Goal: Task Accomplishment & Management: Manage account settings

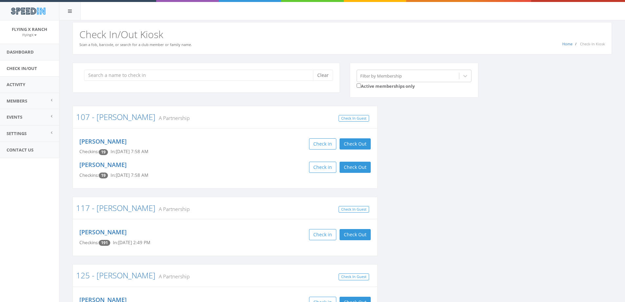
scroll to position [558, 0]
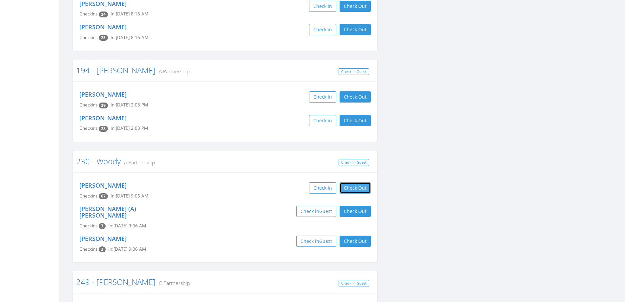
drag, startPoint x: 362, startPoint y: 172, endPoint x: 362, endPoint y: 177, distance: 5.2
click at [362, 182] on button "Check Out" at bounding box center [355, 187] width 31 height 11
drag, startPoint x: 359, startPoint y: 197, endPoint x: 360, endPoint y: 226, distance: 29.2
click at [360, 205] on button "Check Out" at bounding box center [355, 210] width 31 height 11
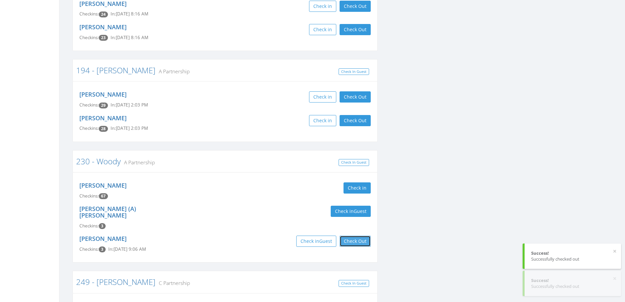
click at [360, 235] on button "Check Out" at bounding box center [355, 240] width 31 height 11
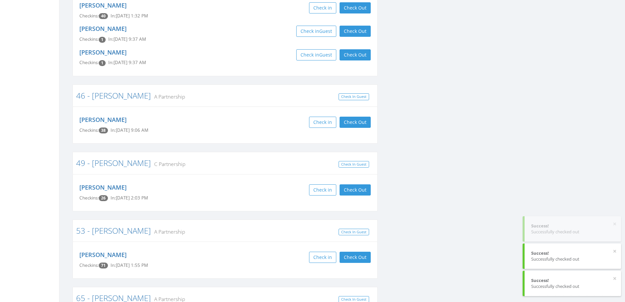
scroll to position [1017, 0]
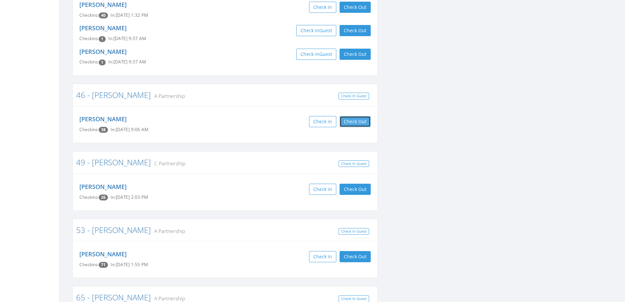
click at [355, 116] on button "Check Out" at bounding box center [355, 121] width 31 height 11
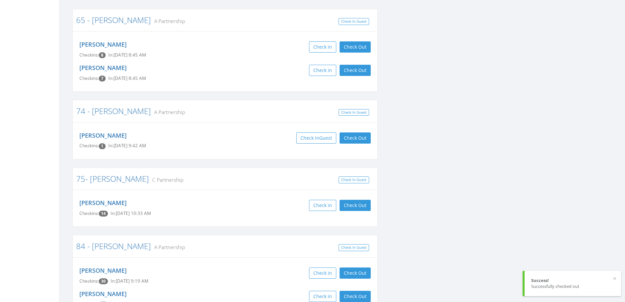
scroll to position [1312, 0]
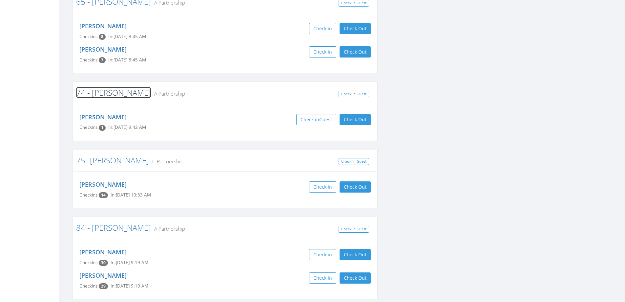
click at [103, 87] on link "74 - [PERSON_NAME]" at bounding box center [113, 92] width 75 height 11
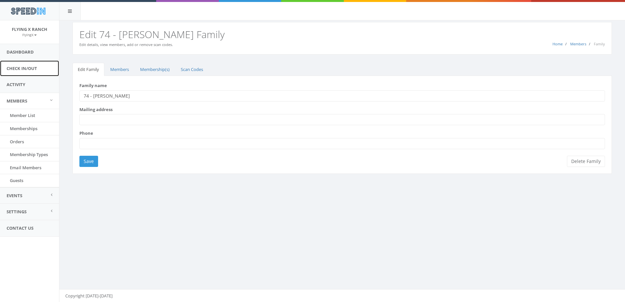
click at [18, 68] on link "Check In/Out" at bounding box center [29, 68] width 59 height 16
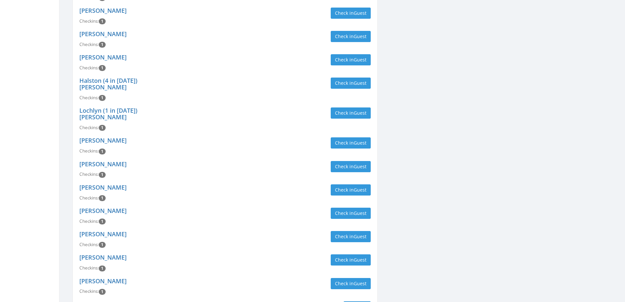
scroll to position [787, 0]
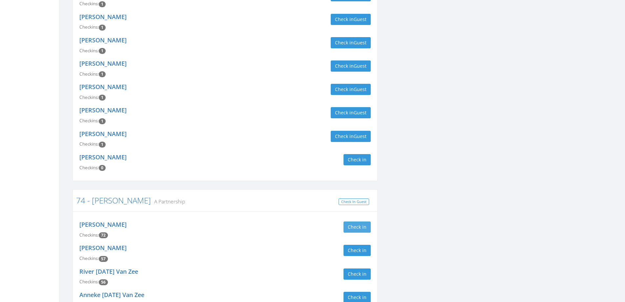
type input "vanz"
click at [352, 221] on button "Check in" at bounding box center [357, 226] width 27 height 11
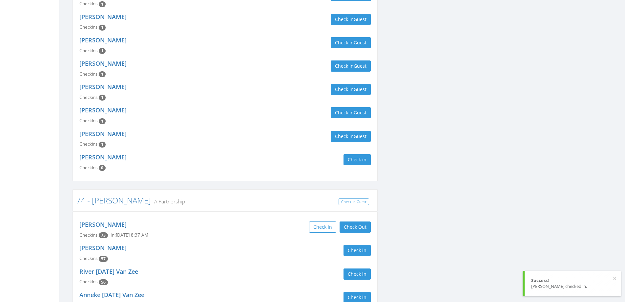
click at [249, 221] on div "Check in Check Out Check Out" at bounding box center [300, 226] width 141 height 11
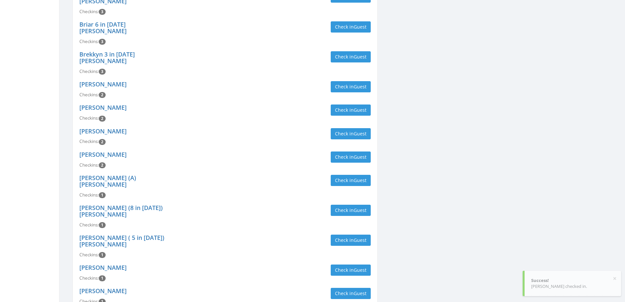
scroll to position [1406, 0]
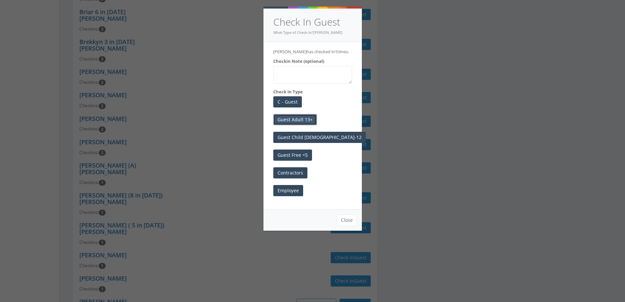
click at [297, 122] on button "Guest Adult 13+" at bounding box center [295, 119] width 44 height 11
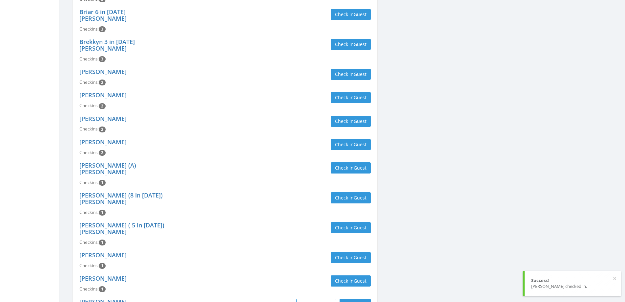
click at [199, 248] on div "Amber Miyasaki Checkins: 1 Check in Guest" at bounding box center [224, 259] width 301 height 23
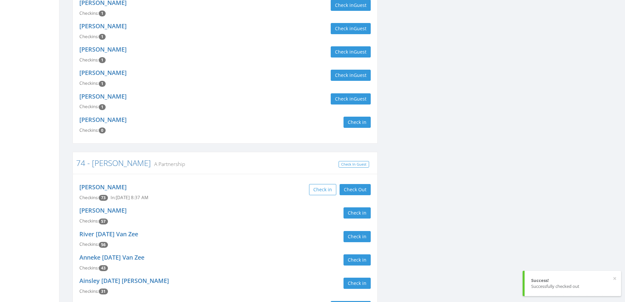
scroll to position [815, 0]
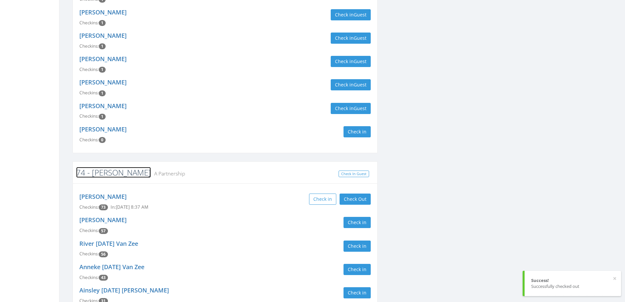
click at [102, 167] on link "74 - [PERSON_NAME]" at bounding box center [113, 172] width 75 height 11
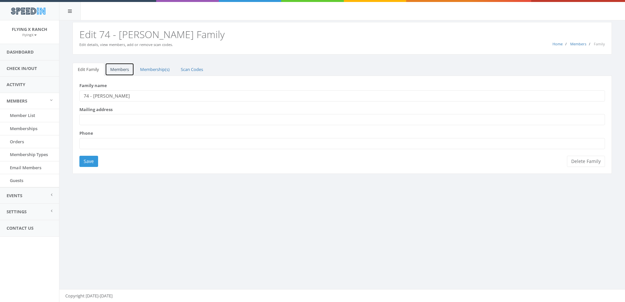
click at [120, 72] on link "Members" at bounding box center [119, 69] width 29 height 13
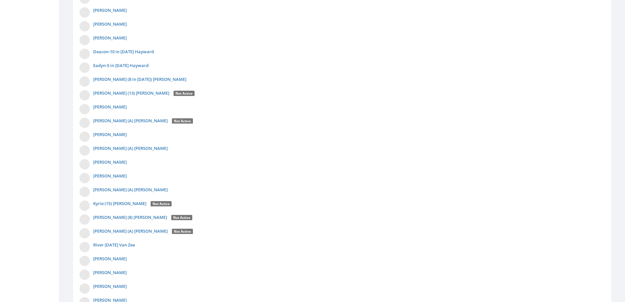
scroll to position [343, 0]
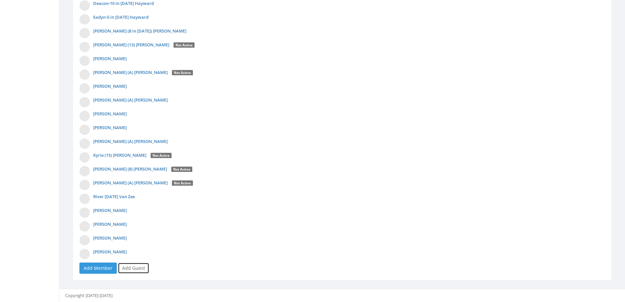
click at [133, 266] on link "Add Guest" at bounding box center [133, 267] width 31 height 11
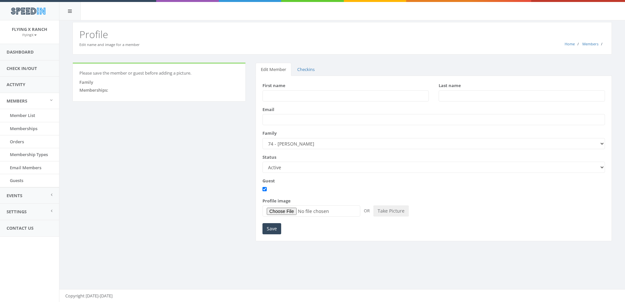
click at [277, 97] on input "First name" at bounding box center [345, 95] width 166 height 11
type input "Joseph"
type input "Nikkel"
click at [270, 229] on input "Save" at bounding box center [271, 228] width 19 height 11
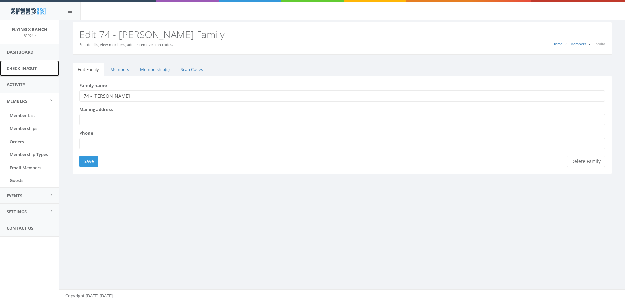
click at [22, 70] on link "Check In/Out" at bounding box center [29, 68] width 59 height 16
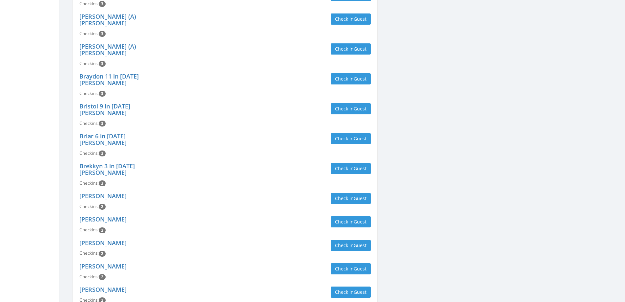
scroll to position [1411, 0]
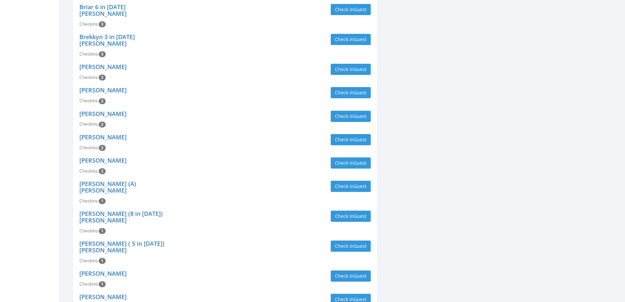
type input "vanz"
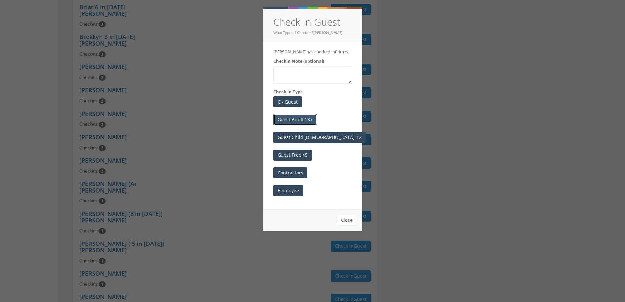
click at [301, 120] on button "Guest Adult 13+" at bounding box center [295, 119] width 44 height 11
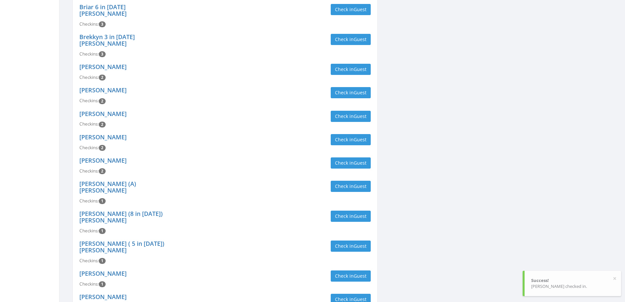
click at [271, 237] on div "[PERSON_NAME] ( 5 in [DATE]) [PERSON_NAME] Checkins: 1 Check in Guest" at bounding box center [224, 252] width 301 height 30
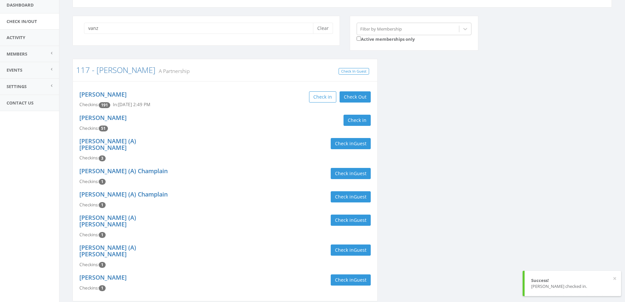
scroll to position [0, 0]
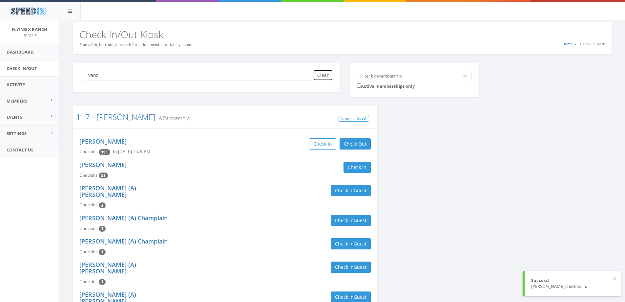
click at [323, 77] on button "Clear" at bounding box center [323, 75] width 20 height 11
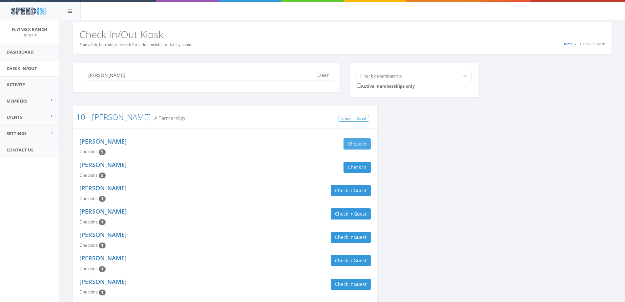
type input "kurtz"
click at [350, 142] on button "Check in" at bounding box center [357, 143] width 27 height 11
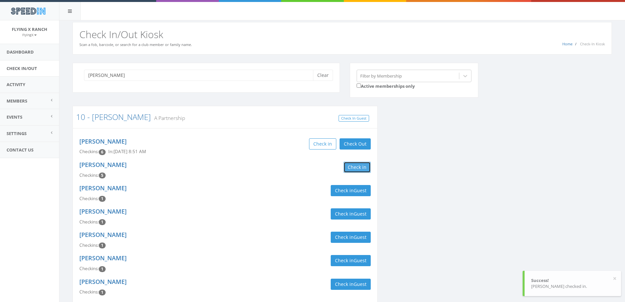
click at [360, 166] on button "Check in" at bounding box center [357, 166] width 27 height 11
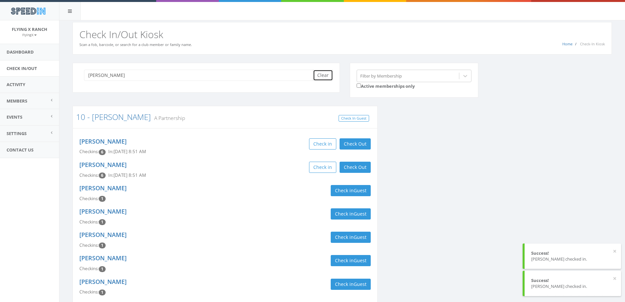
drag, startPoint x: 327, startPoint y: 73, endPoint x: 269, endPoint y: 80, distance: 58.6
click at [324, 74] on button "Clear" at bounding box center [323, 75] width 20 height 11
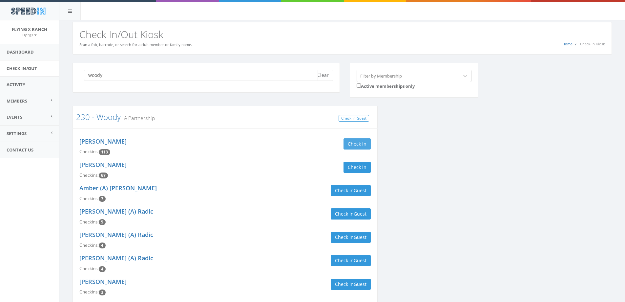
type input "woody"
click at [366, 142] on button "Check in" at bounding box center [357, 143] width 27 height 11
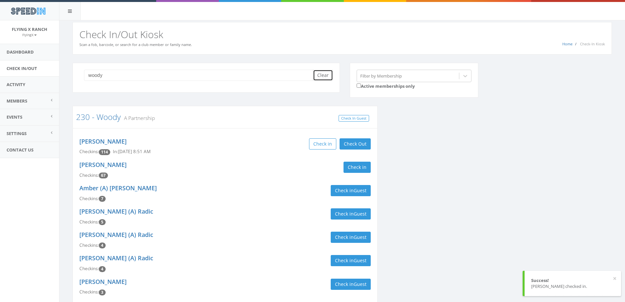
click at [326, 78] on button "Clear" at bounding box center [323, 75] width 20 height 11
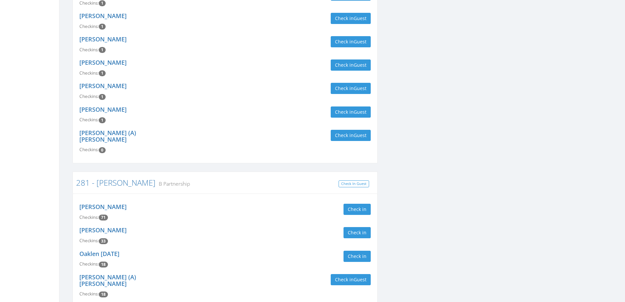
scroll to position [525, 0]
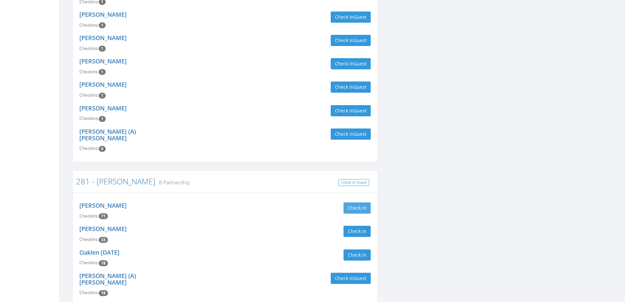
type input "harris"
click at [348, 202] on button "Check in" at bounding box center [357, 207] width 27 height 11
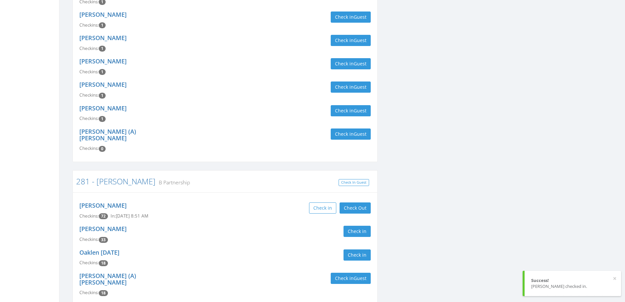
click at [228, 225] on div "Check in" at bounding box center [300, 230] width 151 height 11
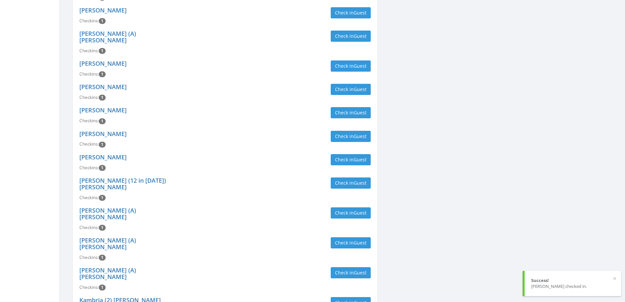
scroll to position [1280, 0]
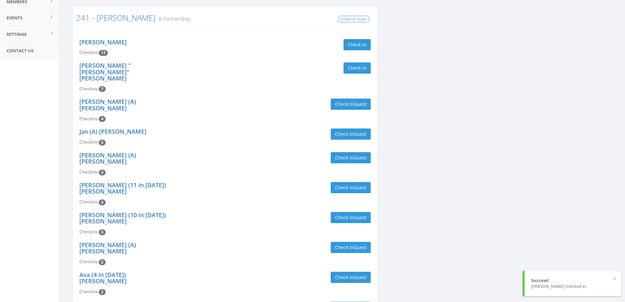
scroll to position [0, 0]
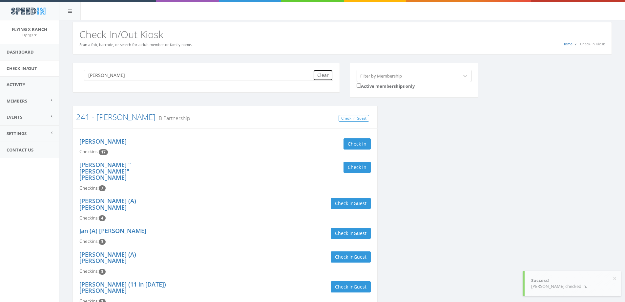
click at [320, 74] on button "Clear" at bounding box center [323, 75] width 20 height 11
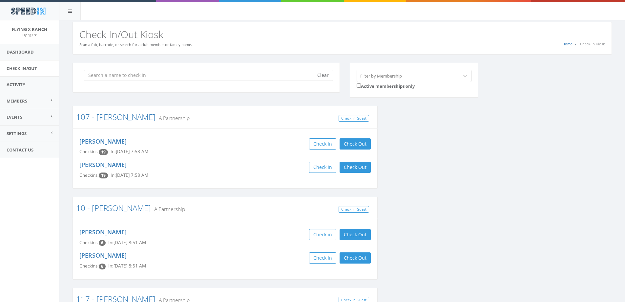
click at [262, 39] on h2 "Check In/Out Kiosk" at bounding box center [342, 34] width 526 height 11
click at [134, 76] on input "search" at bounding box center [201, 75] width 234 height 11
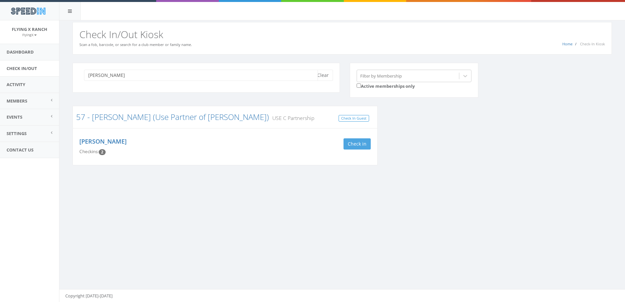
type input "connolly"
click at [357, 143] on button "Check in" at bounding box center [357, 143] width 27 height 11
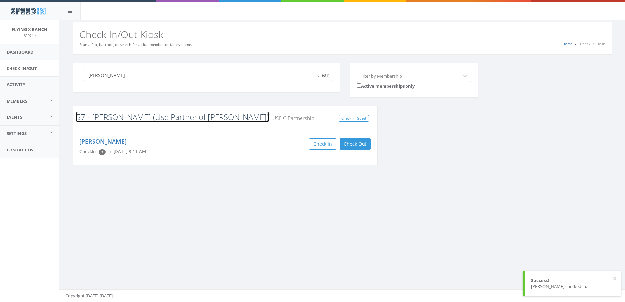
click at [114, 117] on link "57 - [PERSON_NAME] (Use Partner of [PERSON_NAME])" at bounding box center [172, 116] width 193 height 11
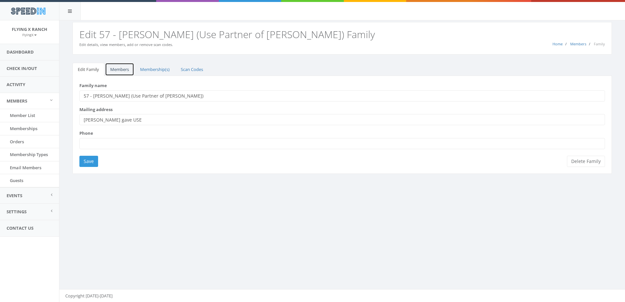
click at [119, 69] on link "Members" at bounding box center [119, 69] width 29 height 13
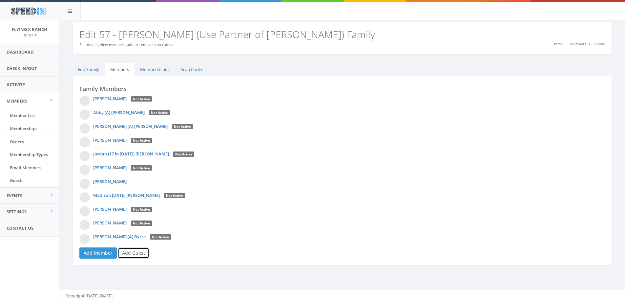
click at [137, 251] on link "Add Guest" at bounding box center [133, 252] width 31 height 11
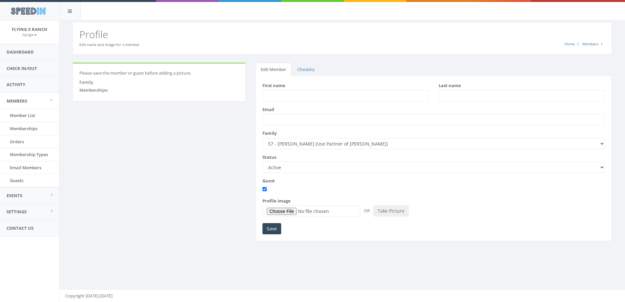
click at [278, 94] on input "First name" at bounding box center [345, 95] width 166 height 11
type input "Keith"
type input "Tupa"
click at [270, 229] on input "Save" at bounding box center [271, 228] width 19 height 11
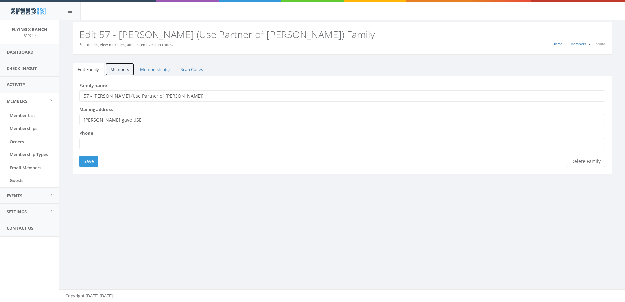
click at [117, 69] on link "Members" at bounding box center [119, 69] width 29 height 13
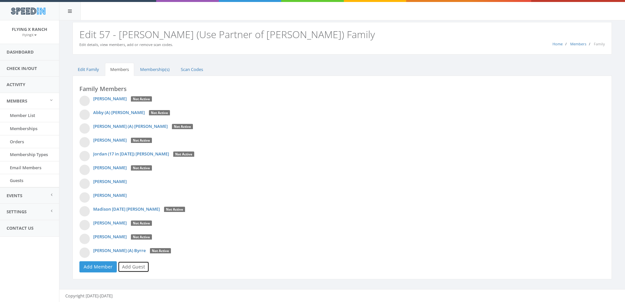
click at [138, 263] on link "Add Guest" at bounding box center [133, 266] width 31 height 11
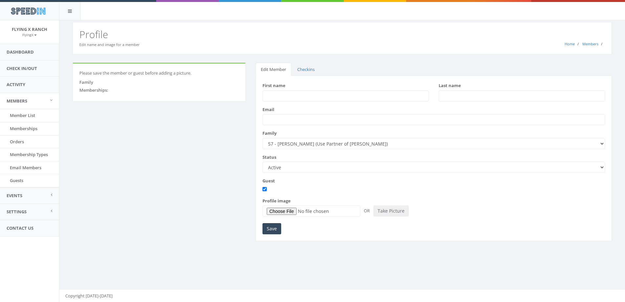
click at [285, 94] on input "First name" at bounding box center [345, 95] width 166 height 11
type input "[PERSON_NAME]"
type input "Ropins"
click at [276, 230] on input "Save" at bounding box center [271, 228] width 19 height 11
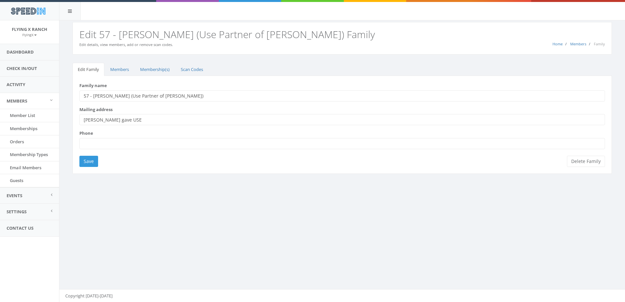
drag, startPoint x: 143, startPoint y: 122, endPoint x: 83, endPoint y: 123, distance: 60.1
click at [83, 123] on input "[PERSON_NAME] gave USE" at bounding box center [342, 119] width 526 height 11
click at [96, 164] on input "Save" at bounding box center [88, 161] width 19 height 11
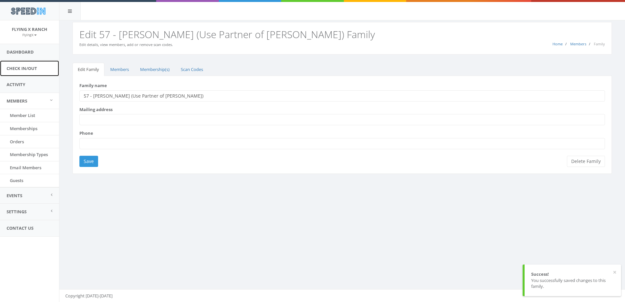
click at [28, 68] on link "Check In/Out" at bounding box center [29, 68] width 59 height 16
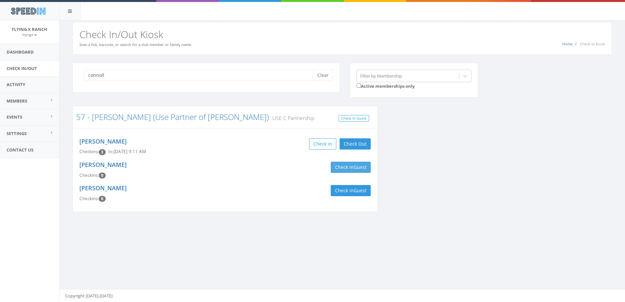
type input "connoll"
click at [347, 164] on button "Check in Guest" at bounding box center [351, 166] width 40 height 11
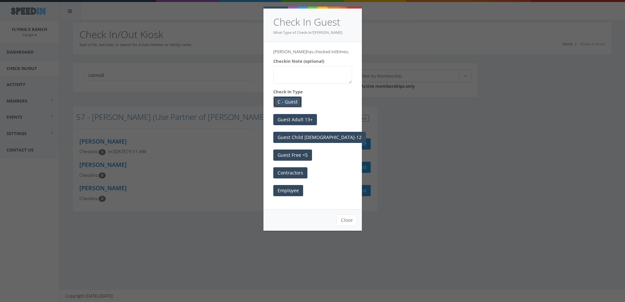
click at [279, 101] on button "C - Guest" at bounding box center [287, 101] width 29 height 11
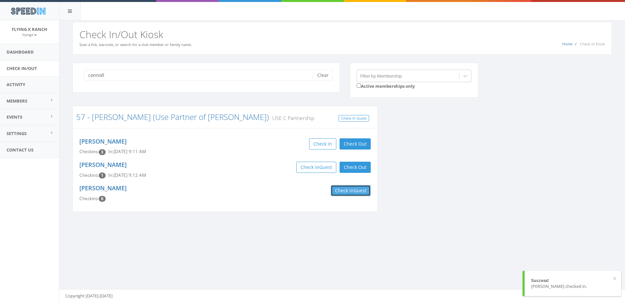
click at [343, 193] on button "Check in Guest" at bounding box center [351, 190] width 40 height 11
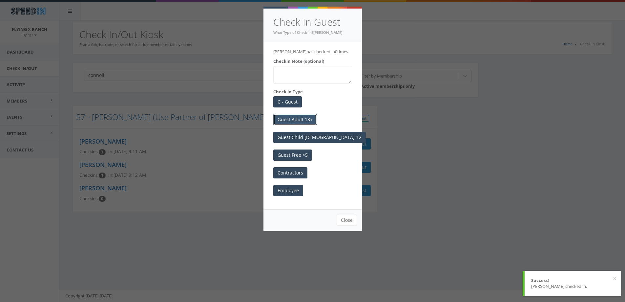
click at [301, 119] on button "Guest Adult 13+" at bounding box center [295, 119] width 44 height 11
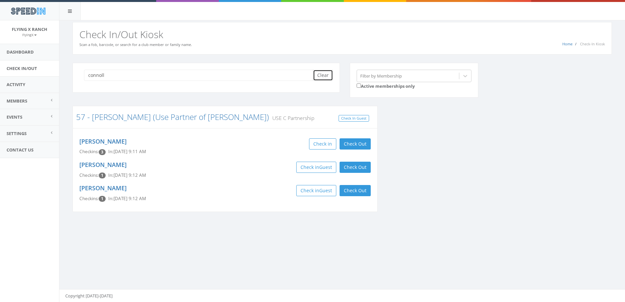
click at [324, 75] on button "Clear" at bounding box center [323, 75] width 20 height 11
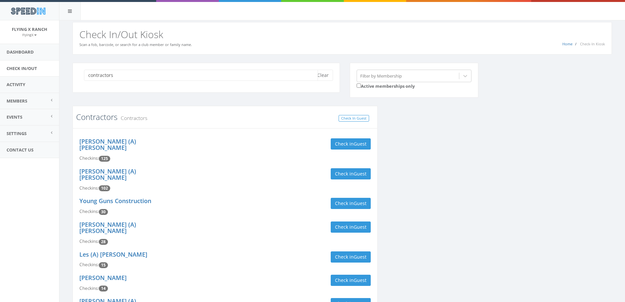
type input "contractors"
click at [105, 117] on link "Contractors" at bounding box center [96, 116] width 41 height 11
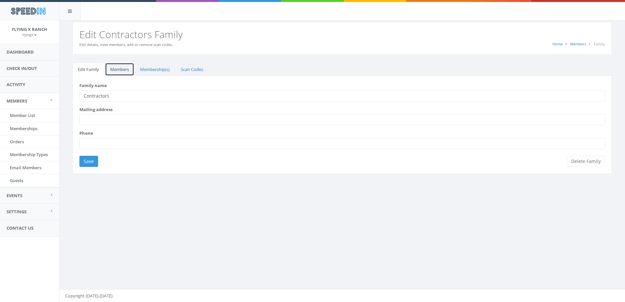
click at [117, 67] on link "Members" at bounding box center [119, 69] width 29 height 13
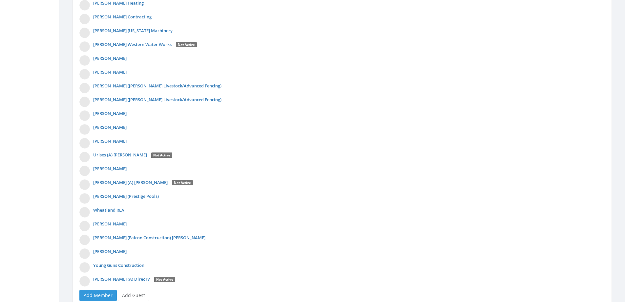
scroll to position [2259, 0]
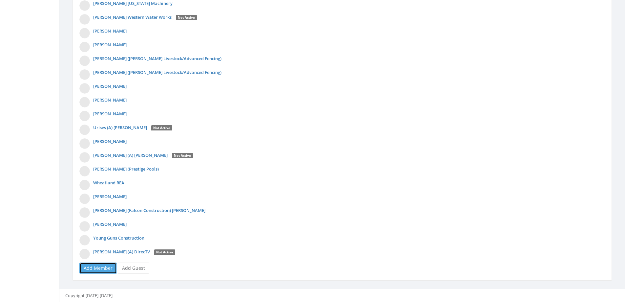
click at [95, 267] on link "Add Member" at bounding box center [97, 267] width 37 height 11
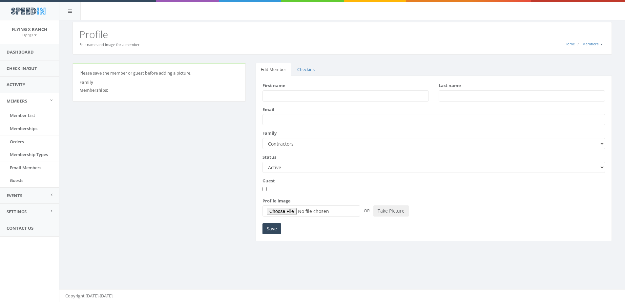
click at [270, 95] on input "First name" at bounding box center [345, 95] width 166 height 11
type input "Josh Frontier Foam"
type input "Sanders"
click at [269, 227] on input "Save" at bounding box center [271, 228] width 19 height 11
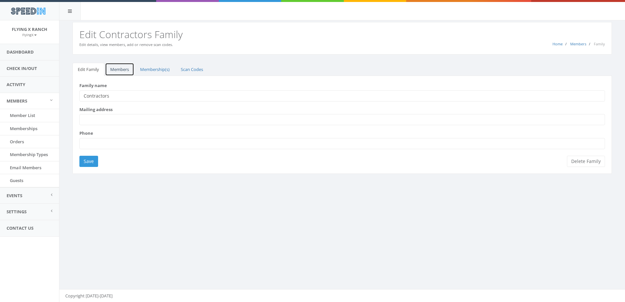
click at [115, 67] on link "Members" at bounding box center [119, 69] width 29 height 13
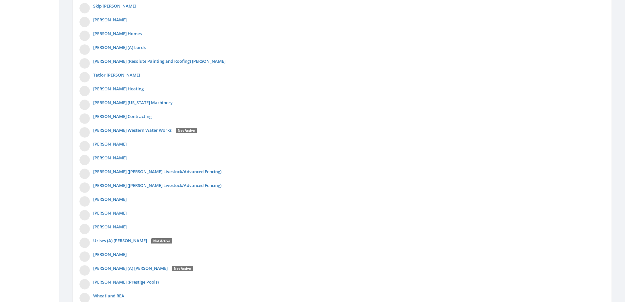
scroll to position [2272, 0]
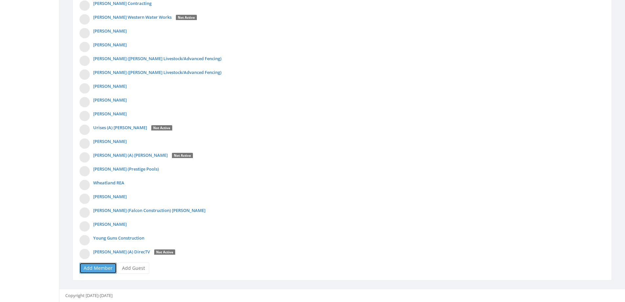
click at [91, 267] on link "Add Member" at bounding box center [97, 267] width 37 height 11
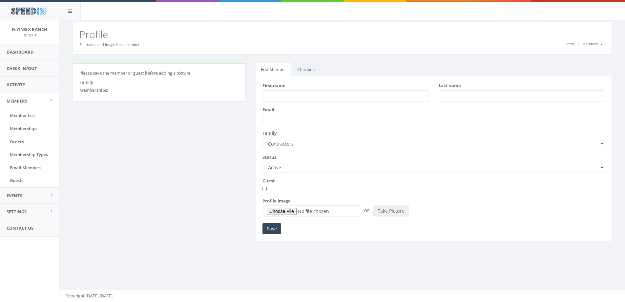
click at [284, 96] on input "First name" at bounding box center [345, 95] width 166 height 11
type input "Cyler Frontier Foam"
type input "Lewis"
click at [269, 228] on input "Save" at bounding box center [271, 228] width 19 height 11
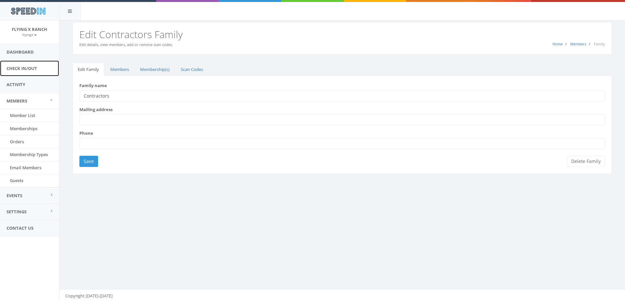
click at [36, 69] on link "Check In/Out" at bounding box center [29, 68] width 59 height 16
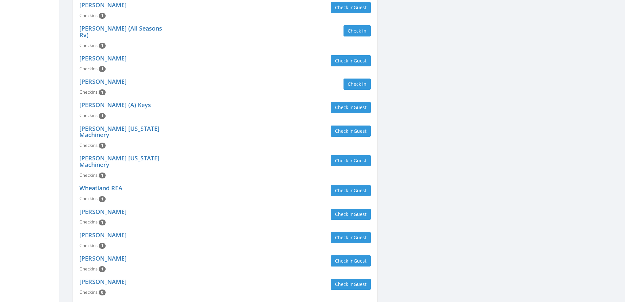
scroll to position [3449, 0]
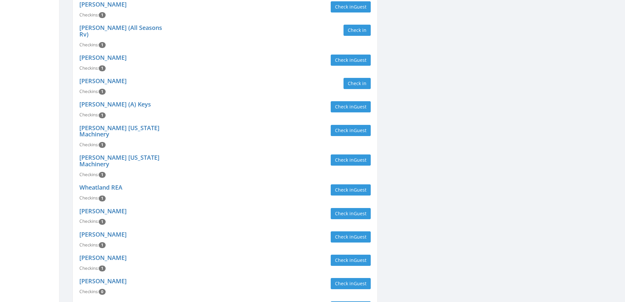
type input "contractor"
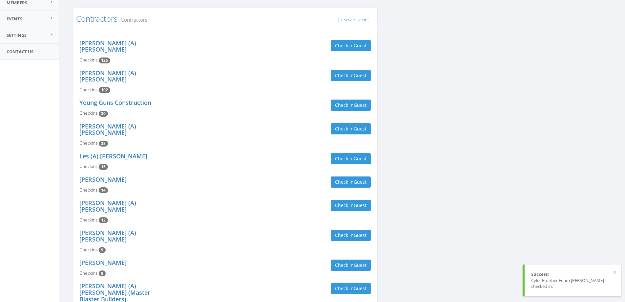
scroll to position [0, 0]
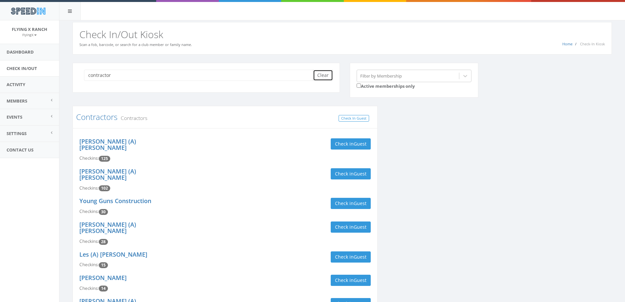
click at [330, 73] on button "Clear" at bounding box center [323, 75] width 20 height 11
